Goal: Task Accomplishment & Management: Manage account settings

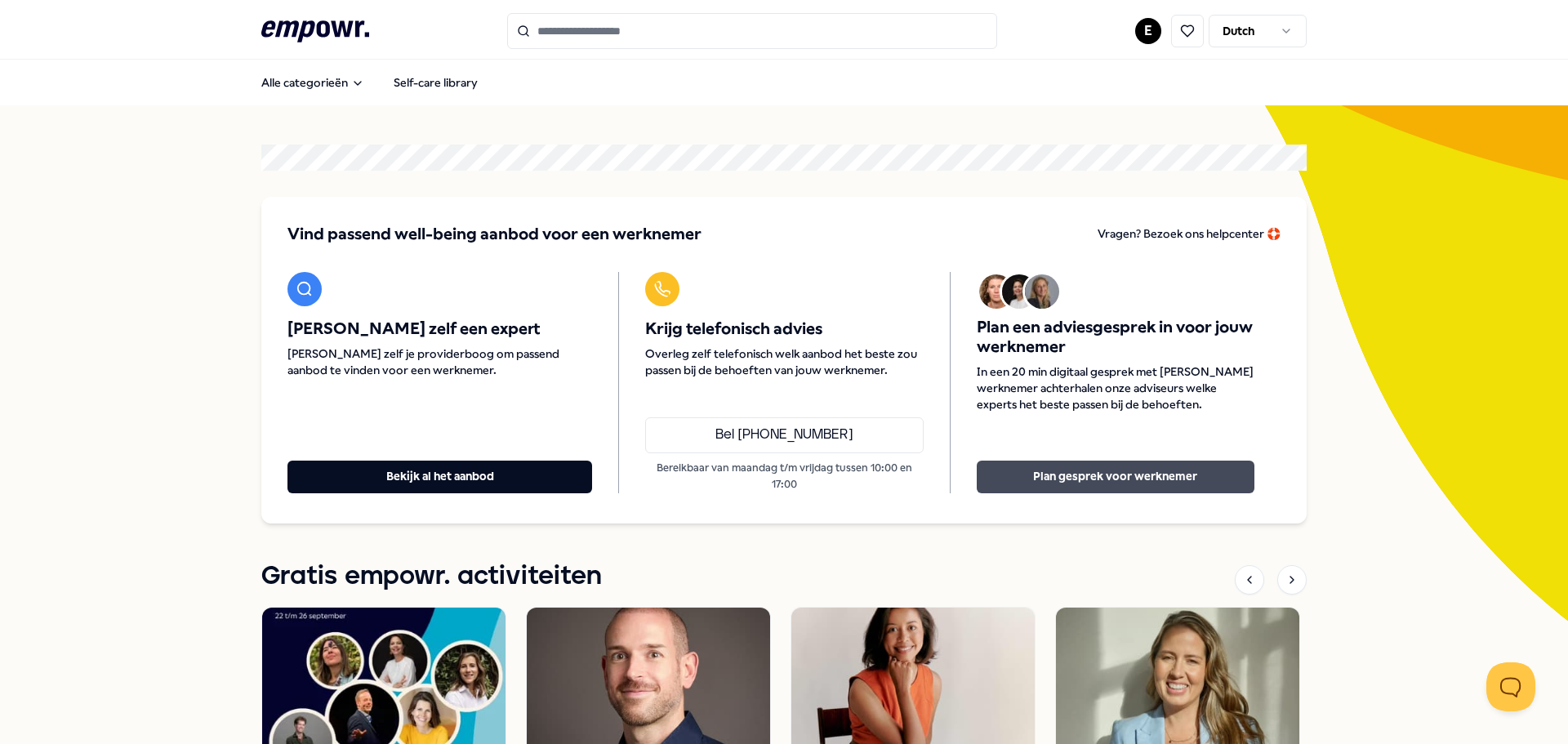
click at [1038, 483] on button "Plan gesprek voor werknemer" at bounding box center [1115, 476] width 278 height 32
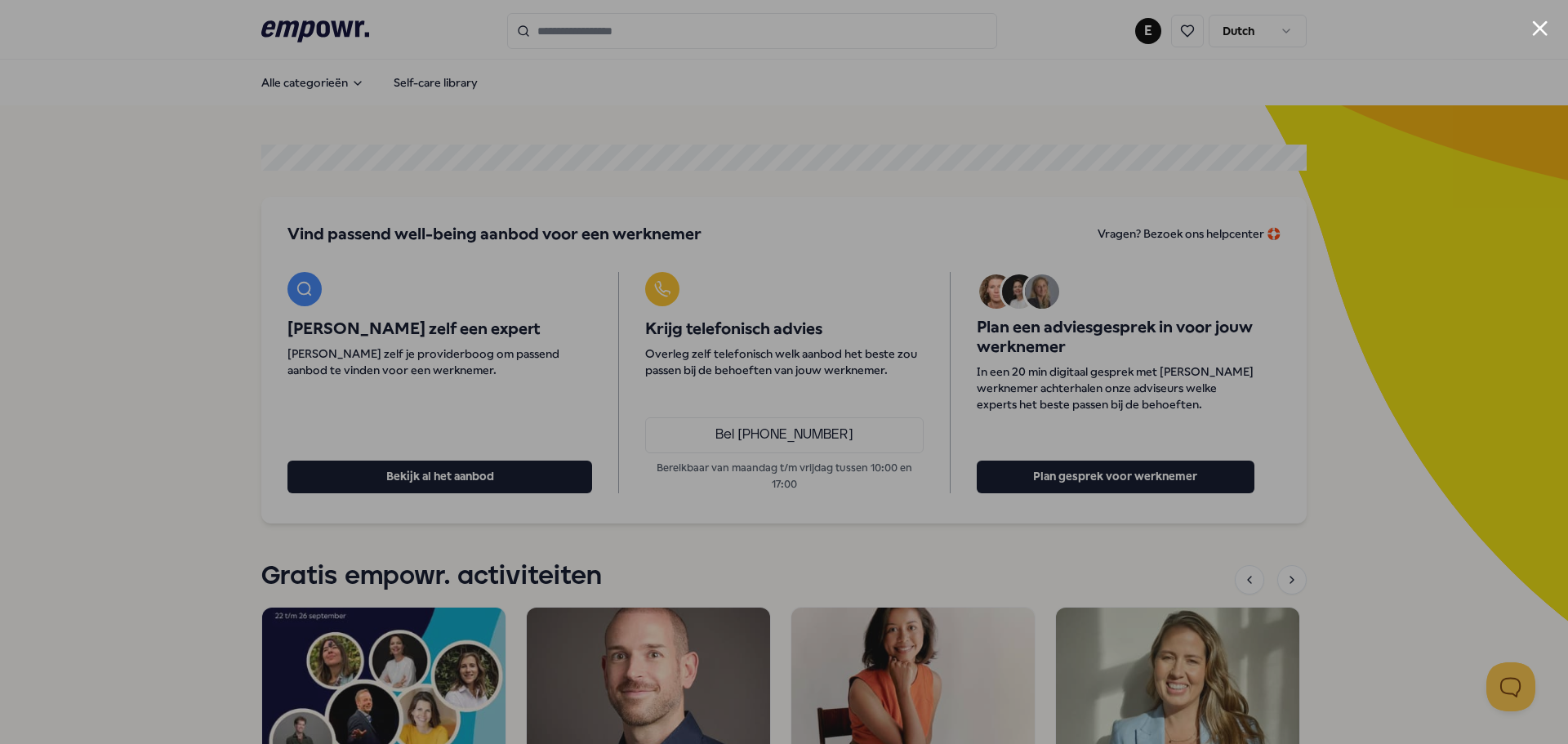
click at [1333, 153] on div at bounding box center [784, 372] width 1568 height 744
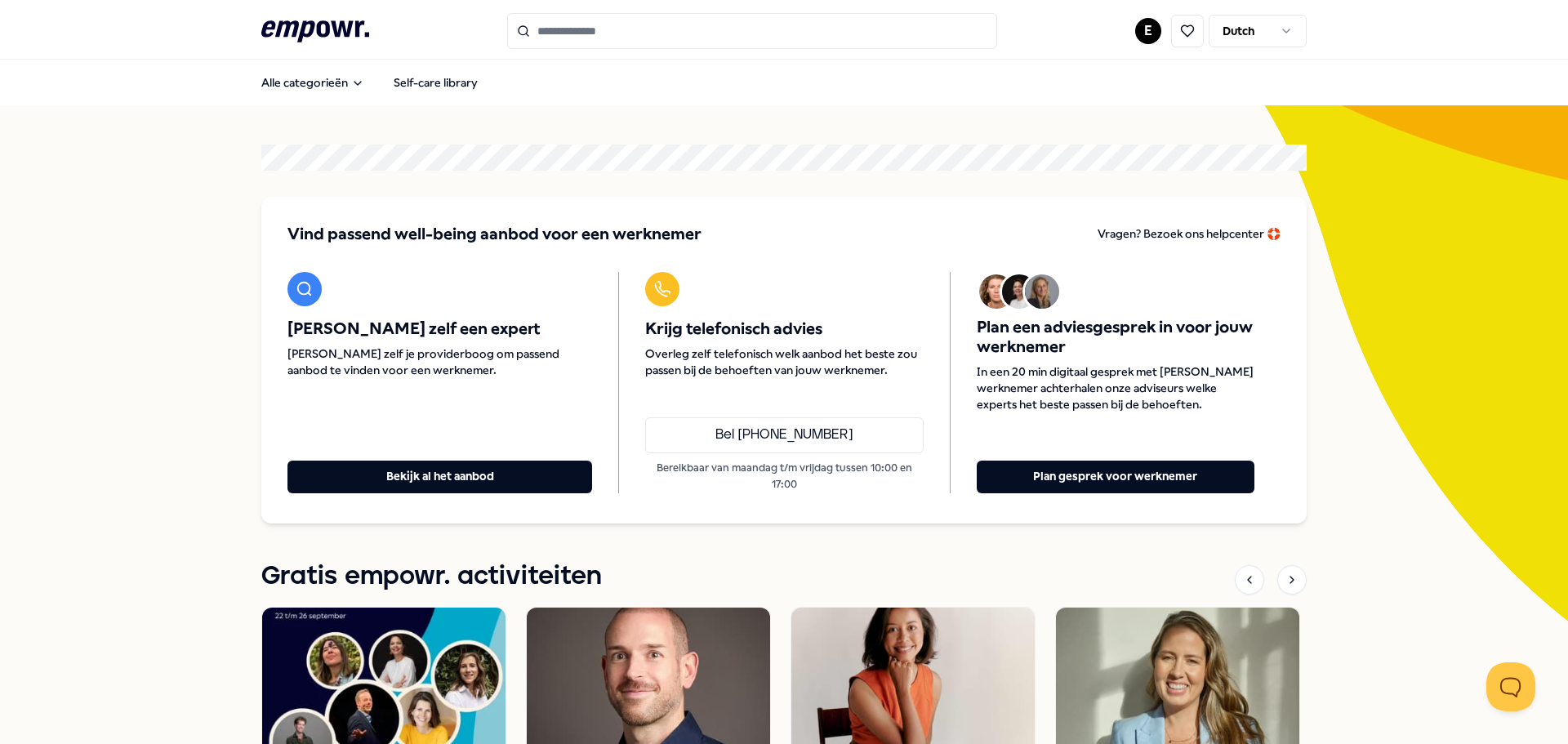
click at [1152, 30] on html ".empowr-logo_svg__cls-1{fill:#03032f} E Dutch Alle categorieën Self-care librar…" at bounding box center [784, 372] width 1568 height 744
click at [1161, 118] on div "Boekingen" at bounding box center [1148, 132] width 161 height 48
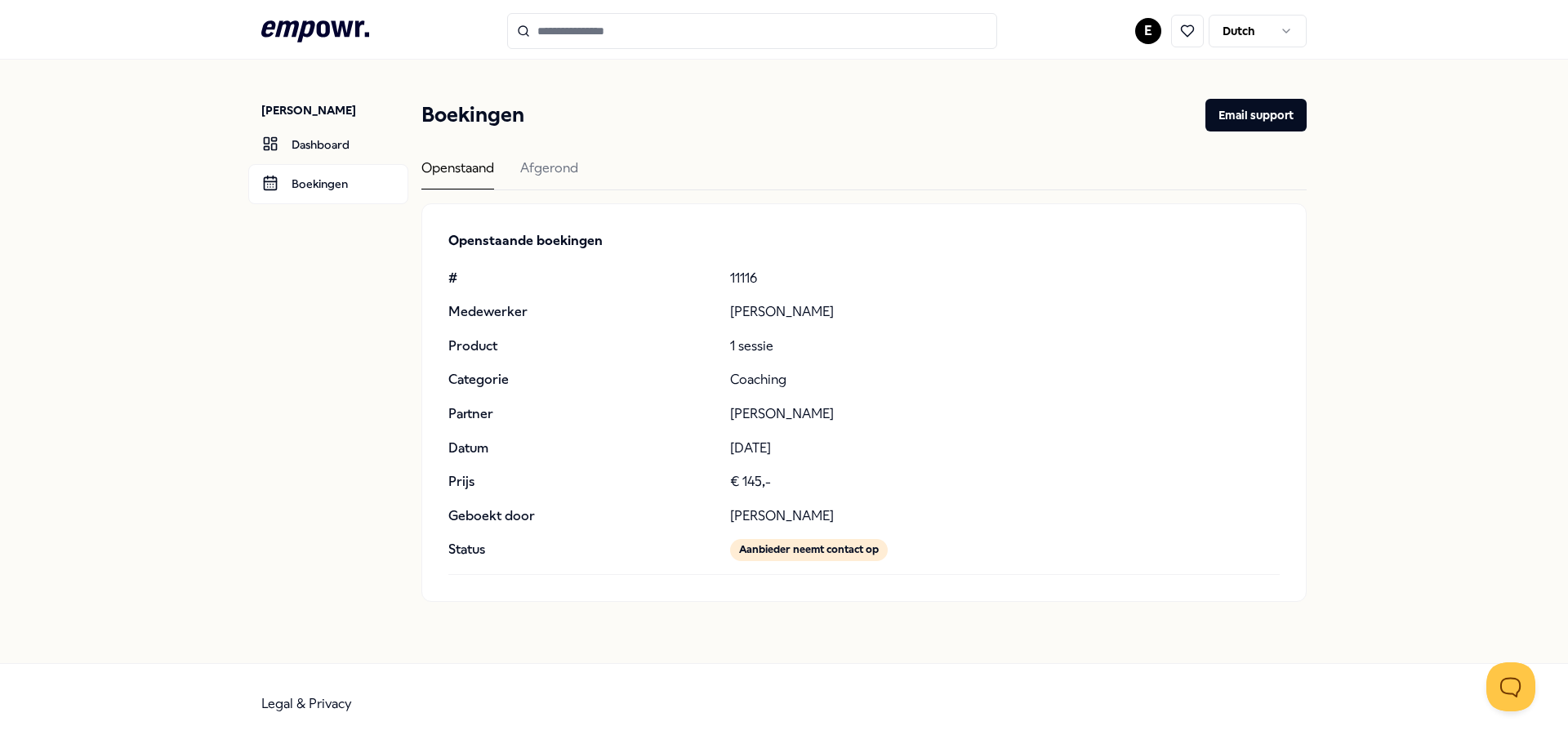
click at [510, 162] on div "Openstaand Afgerond" at bounding box center [864, 174] width 885 height 32
click at [539, 166] on div "Afgerond" at bounding box center [549, 173] width 58 height 31
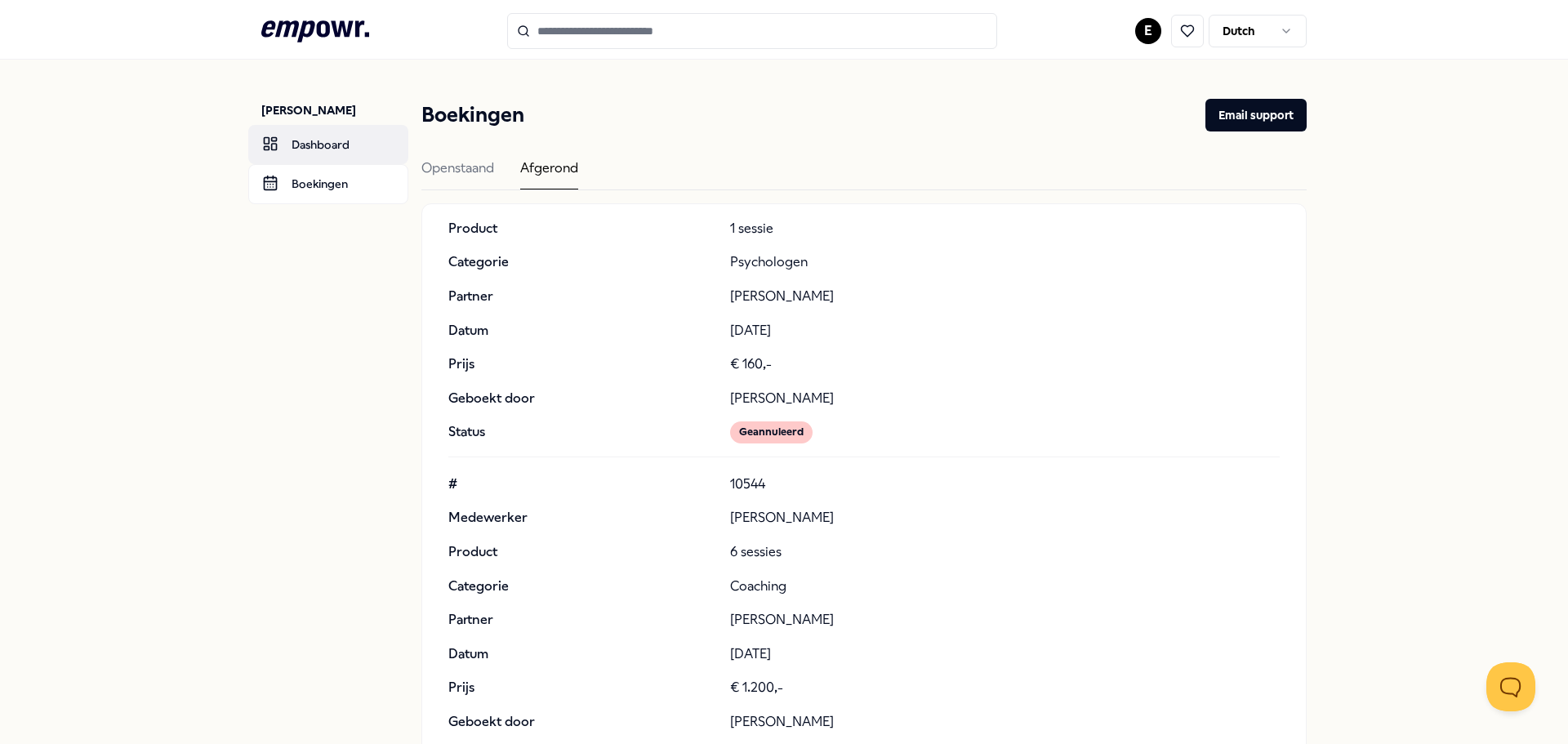
click at [357, 135] on link "Dashboard" at bounding box center [328, 144] width 160 height 39
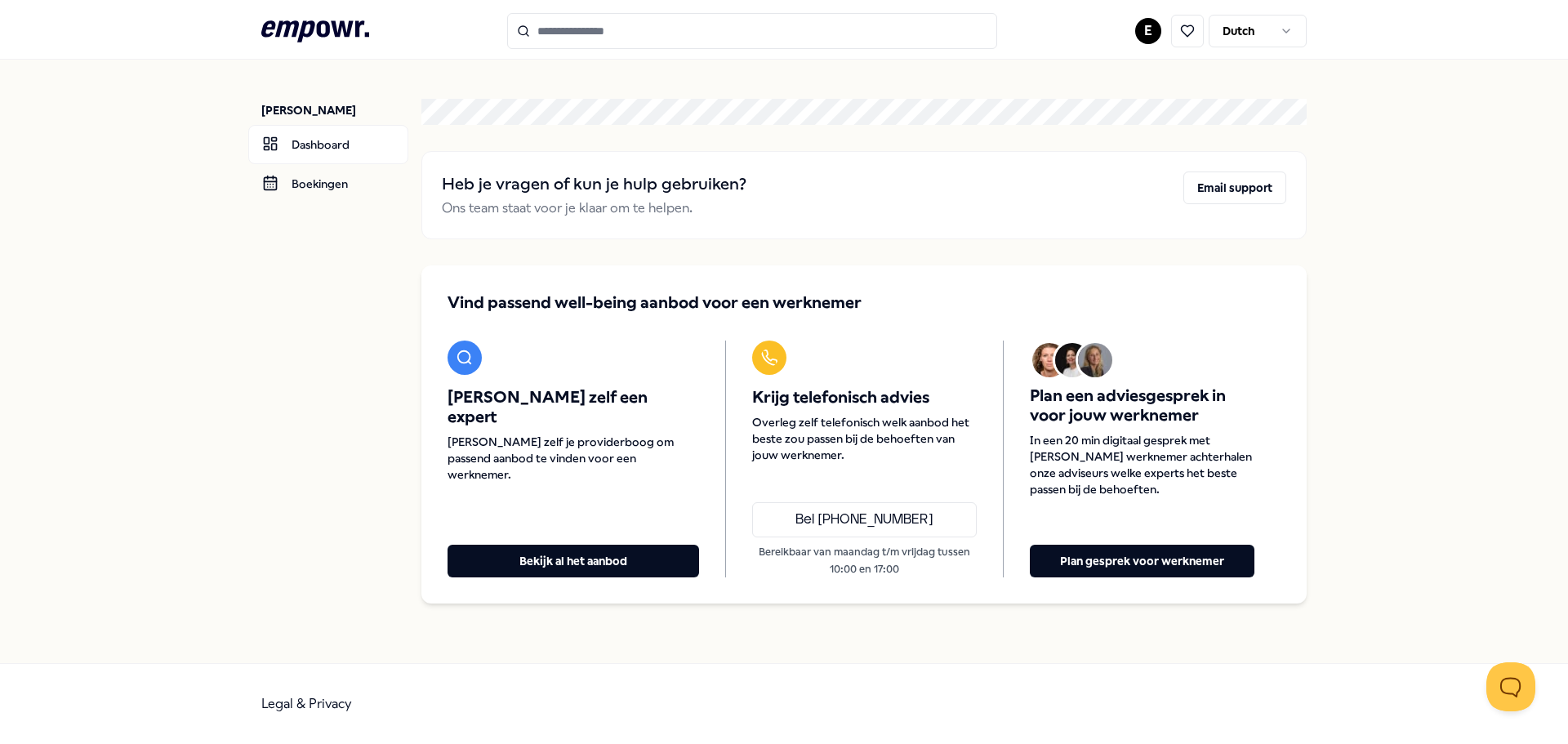
click at [354, 25] on icon ".empowr-logo_svg__cls-1{fill:#03032f}" at bounding box center [315, 31] width 108 height 31
